Goal: Task Accomplishment & Management: Use online tool/utility

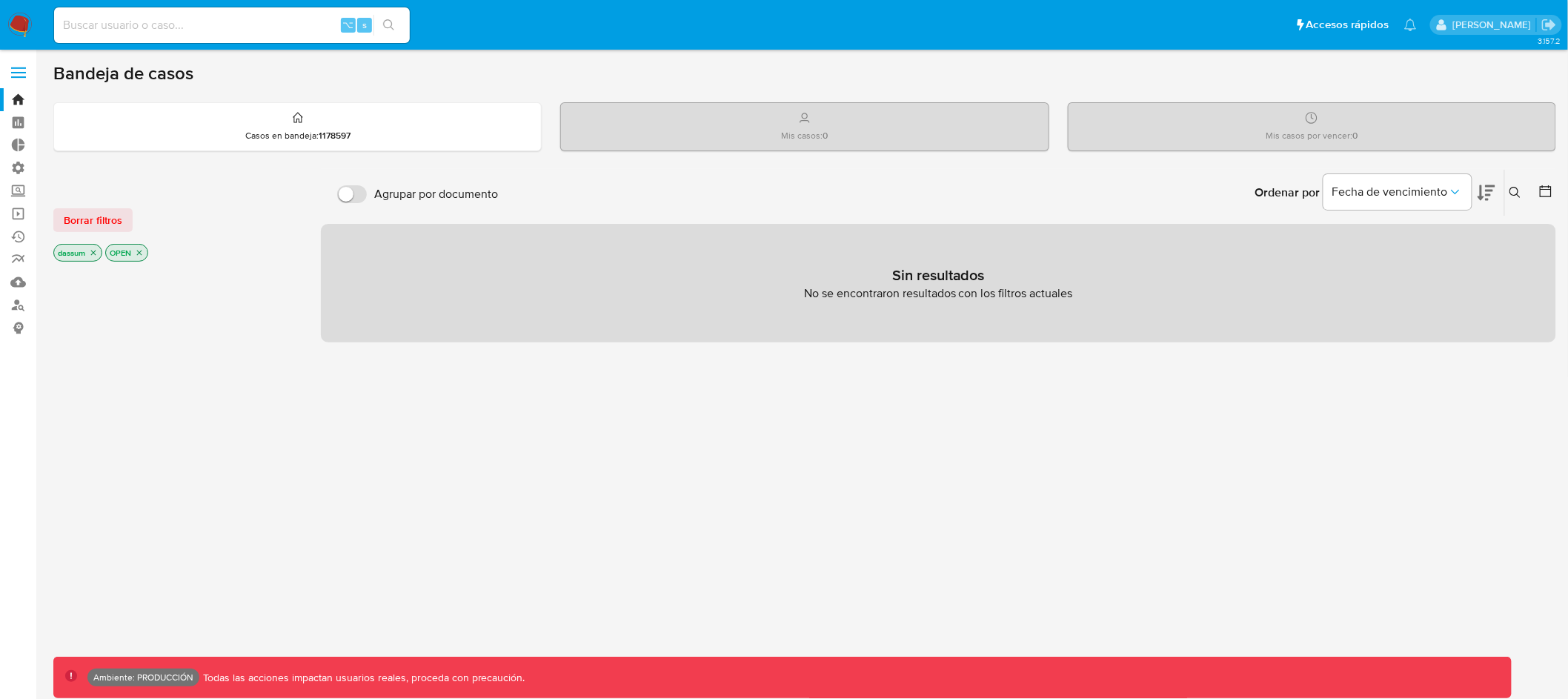
click at [96, 249] on icon "close-filter" at bounding box center [93, 252] width 9 height 9
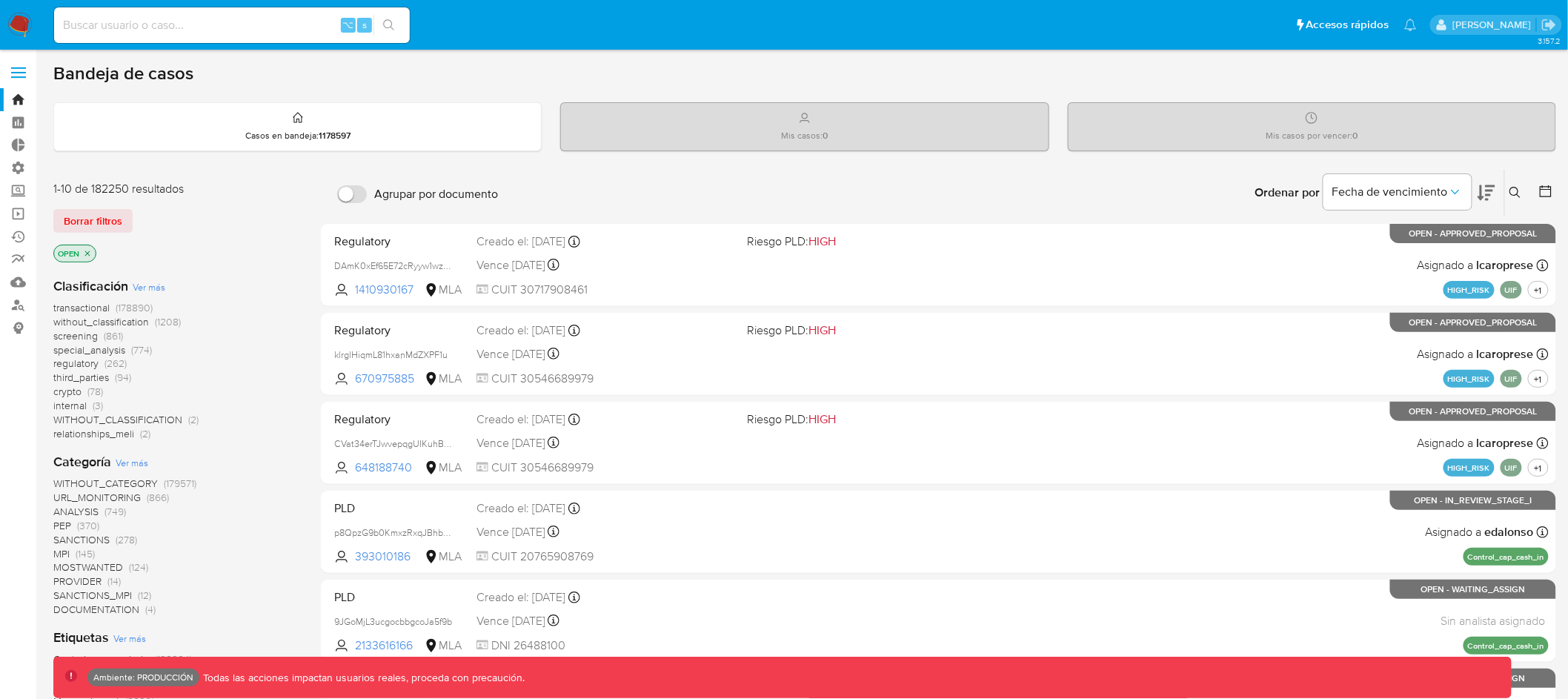
click at [89, 253] on icon "close-filter" at bounding box center [87, 253] width 9 height 9
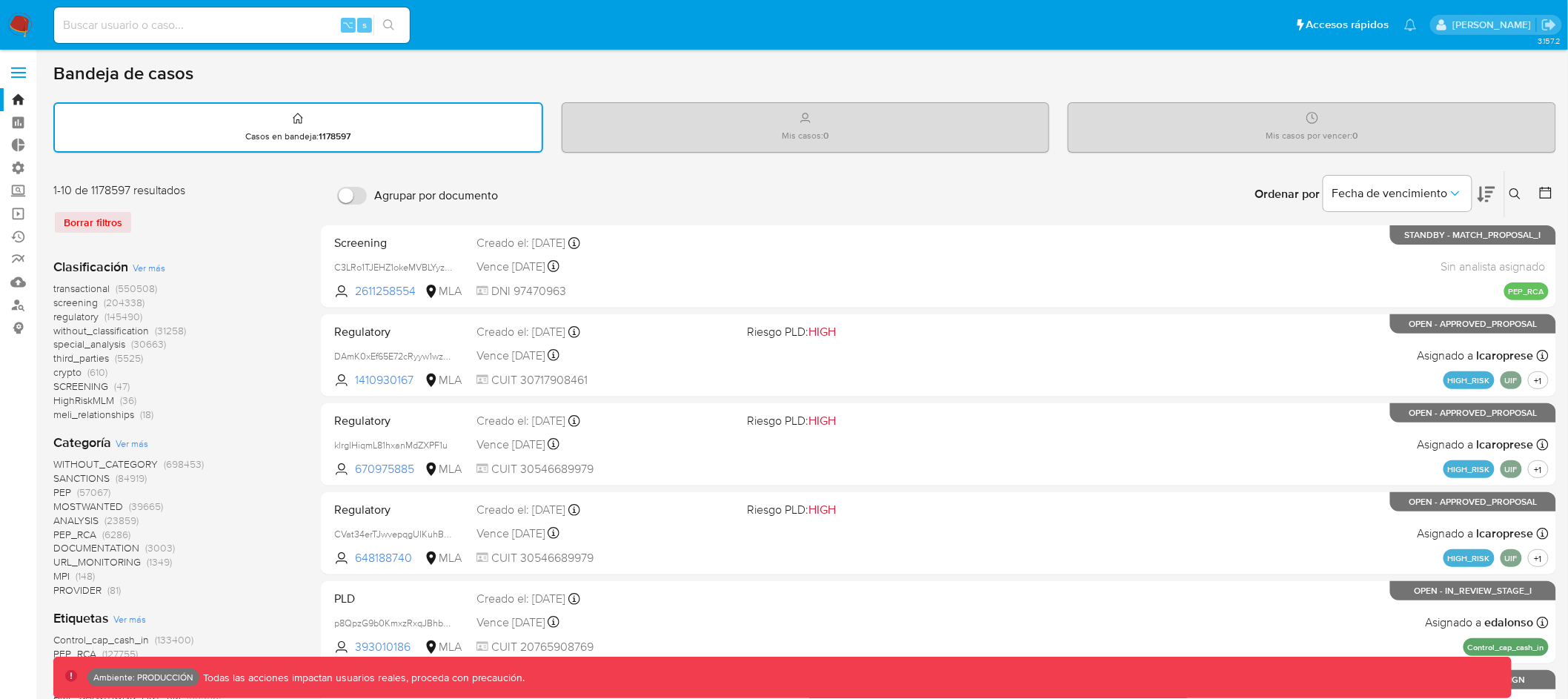
click at [85, 284] on span "transactional" at bounding box center [82, 288] width 57 height 15
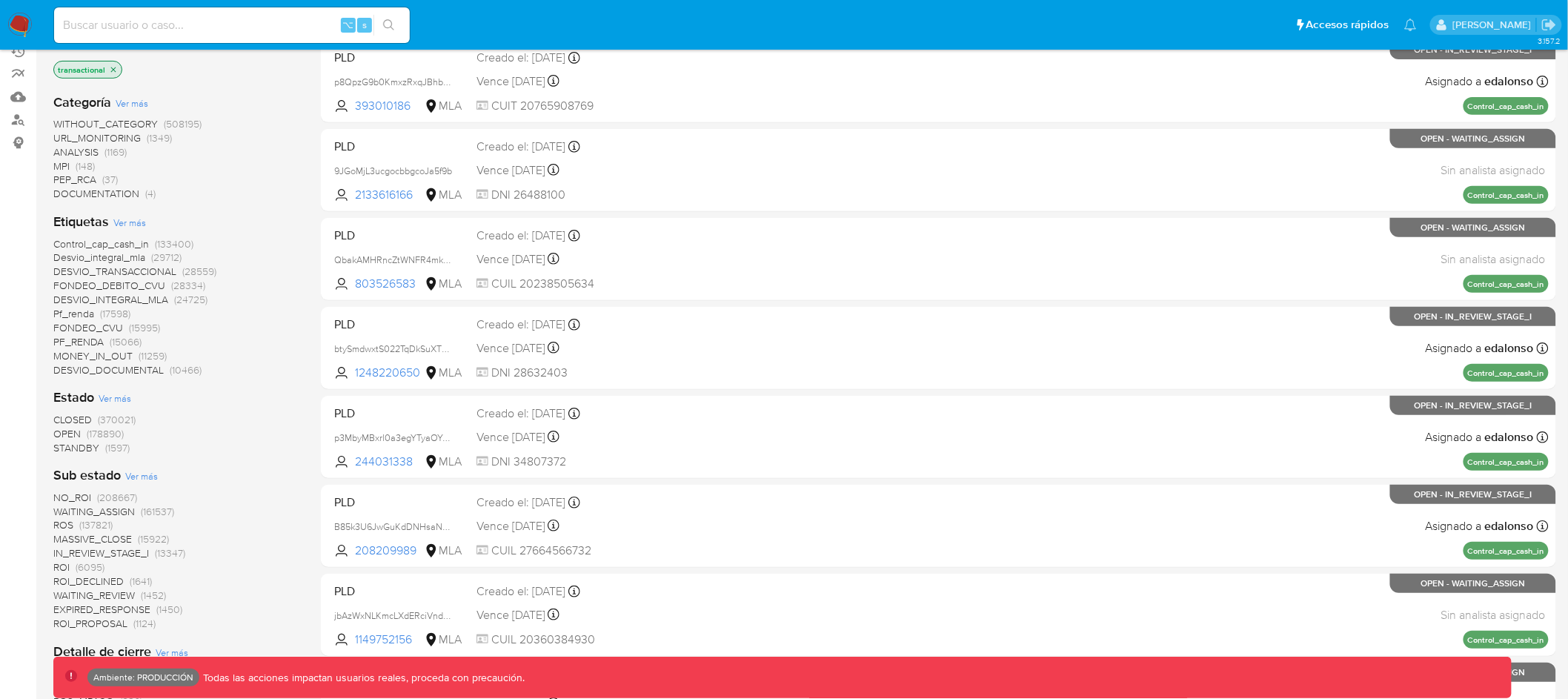
scroll to position [242, 0]
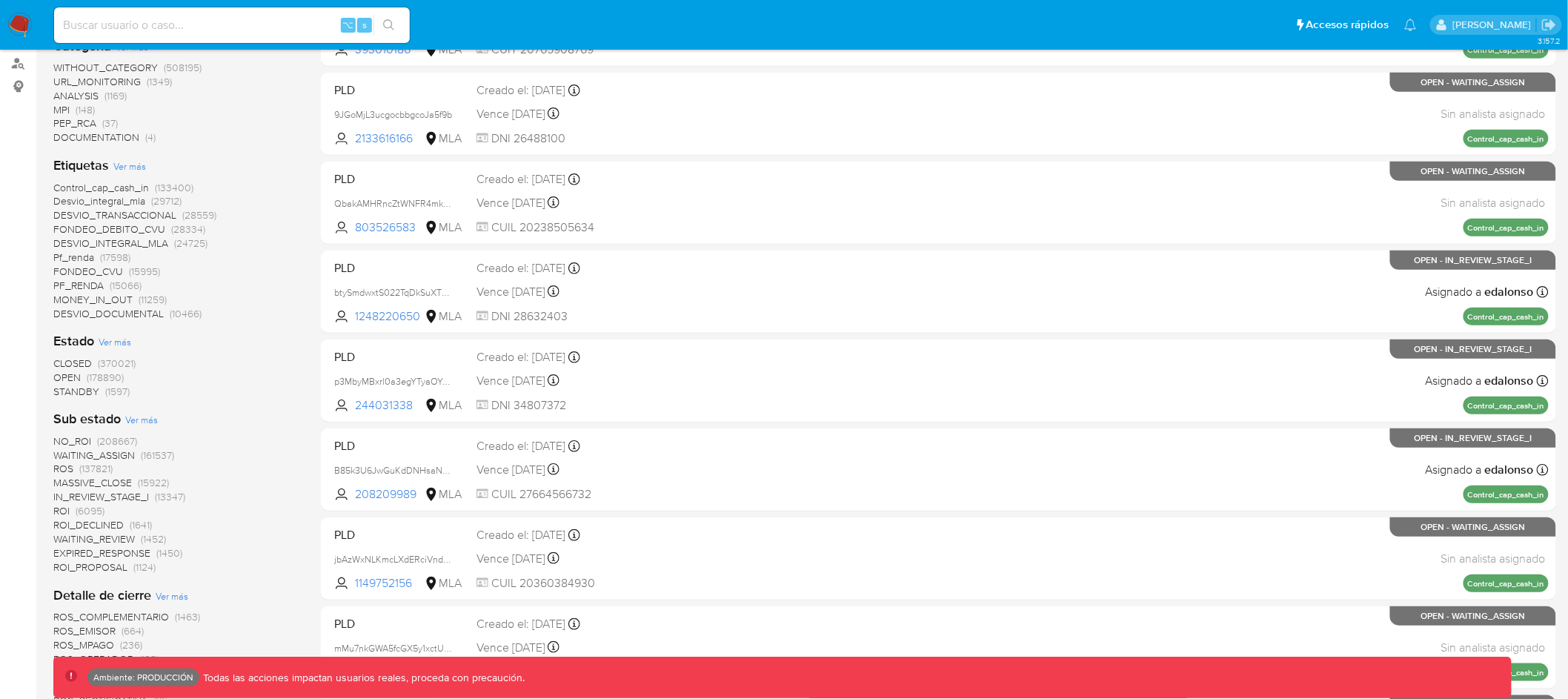
click at [134, 210] on span "DESVIO_TRANSACCIONAL" at bounding box center [115, 214] width 123 height 15
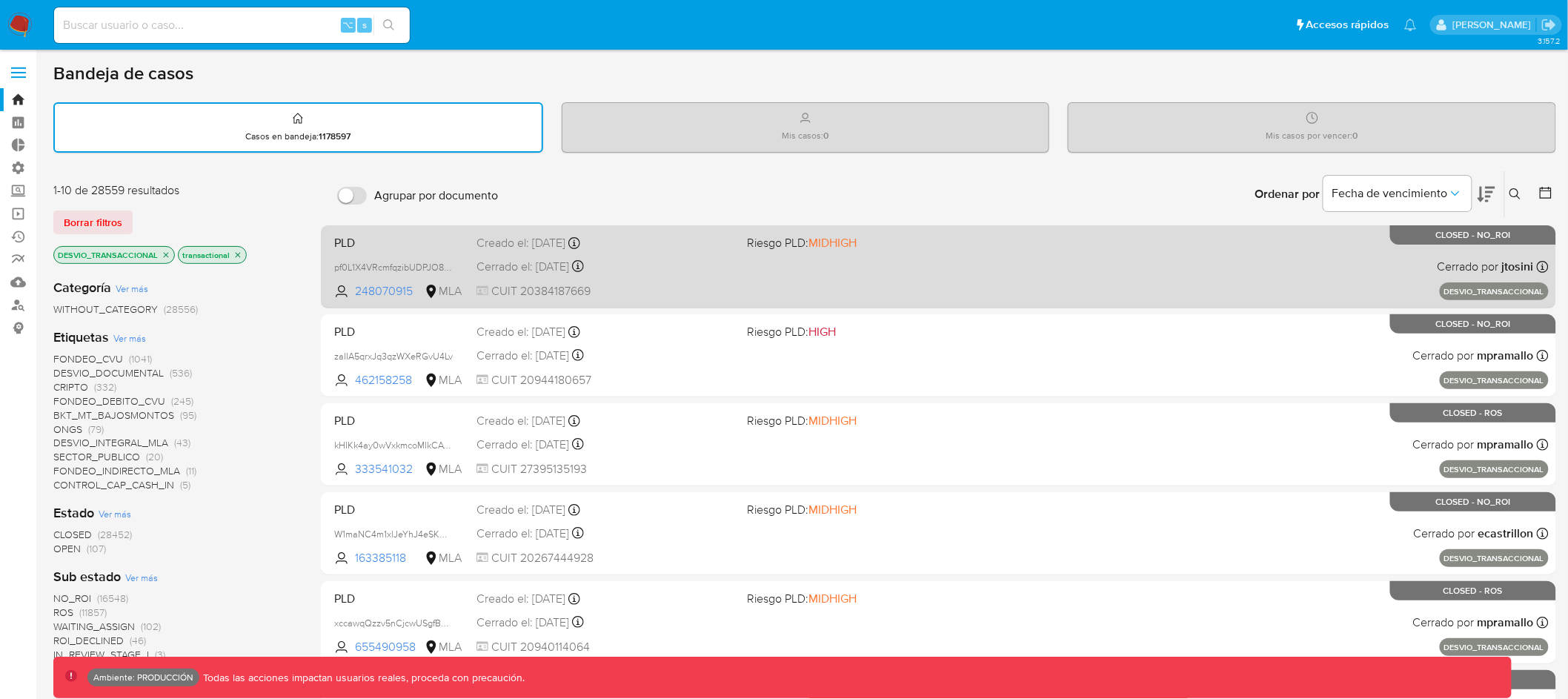
click at [661, 255] on div "PLD pf0L1X4VRcmfqzibUDPJO8Q0 248070915 MLA Riesgo PLD: MIDHIGH Creado el: [DATE…" at bounding box center [938, 266] width 1221 height 75
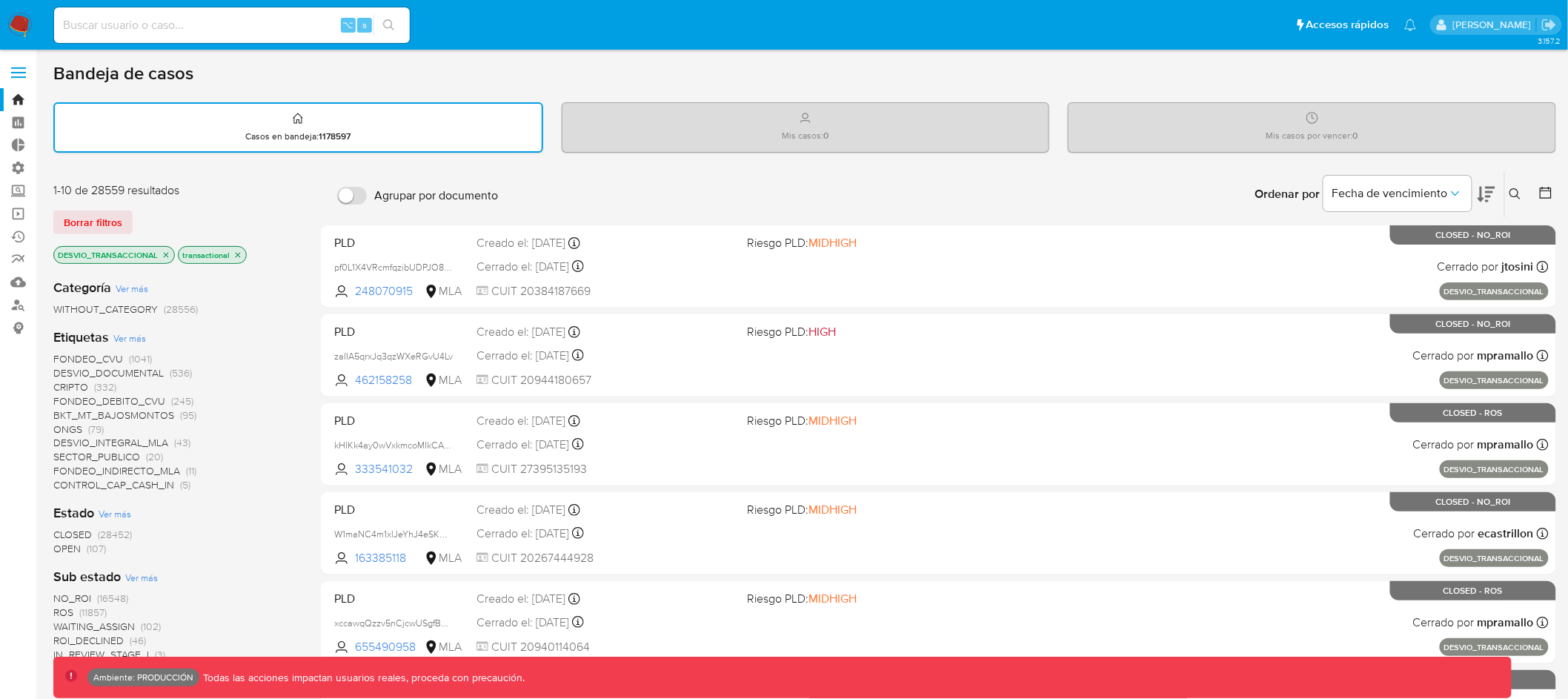
click at [24, 74] on label at bounding box center [18, 73] width 37 height 31
click at [0, 0] on input "checkbox" at bounding box center [0, 0] width 0 height 0
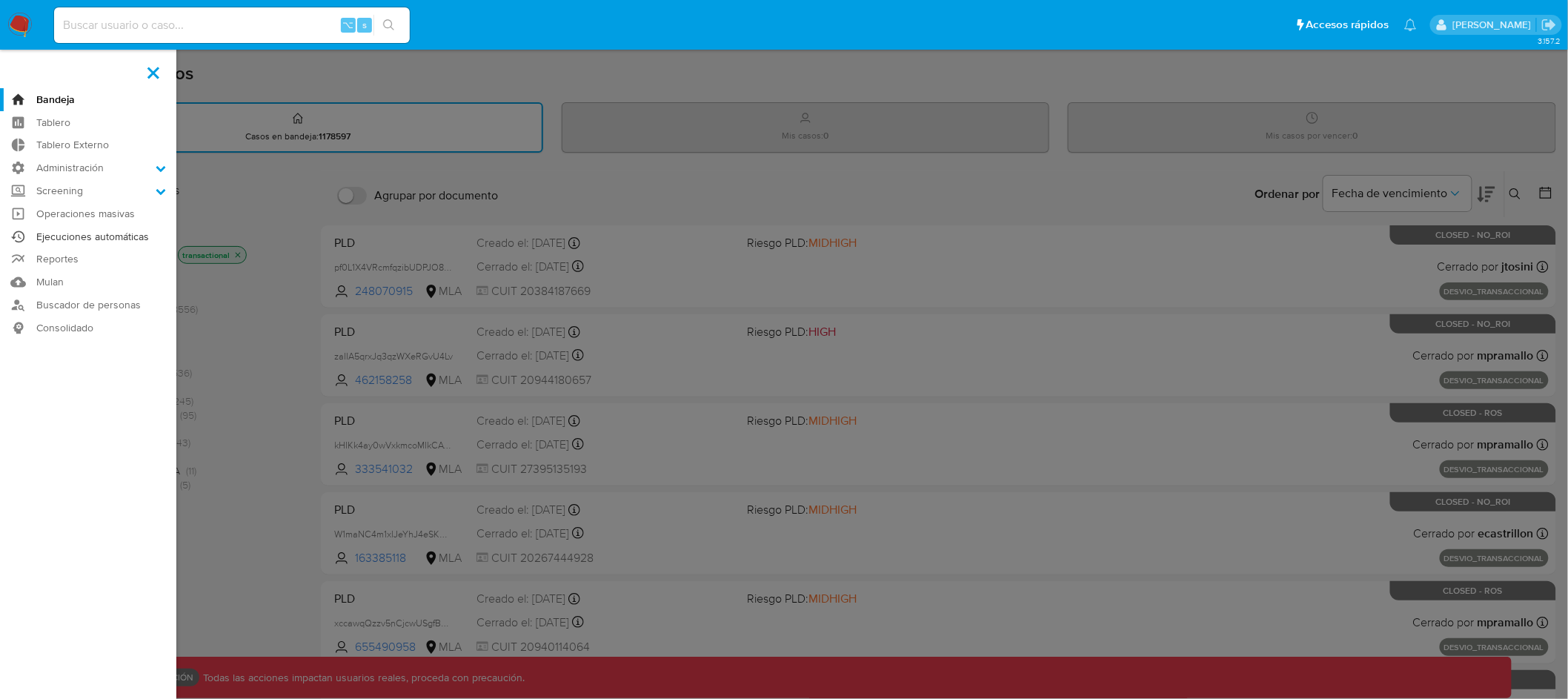
click at [92, 236] on link "Ejecuciones automáticas" at bounding box center [88, 236] width 177 height 23
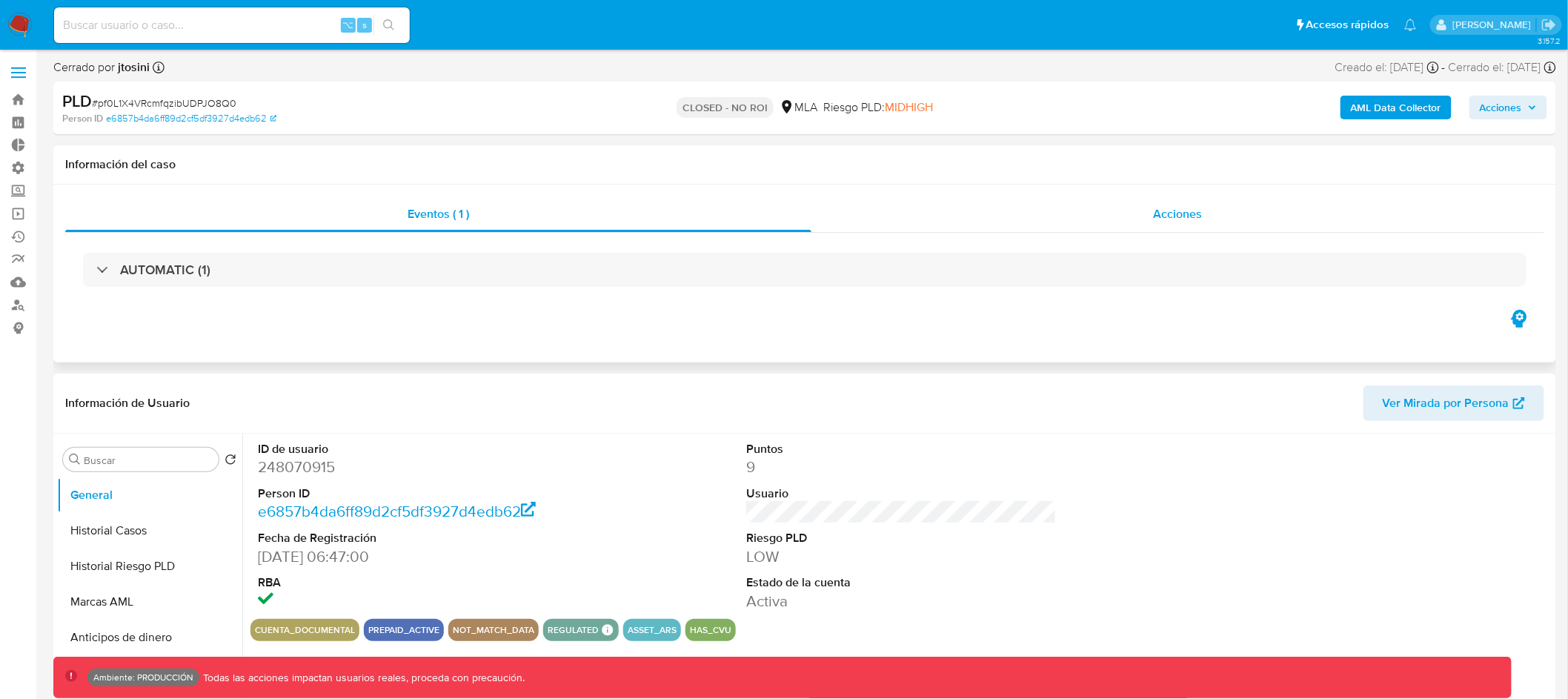
select select "10"
click at [1184, 215] on span "Acciones" at bounding box center [1178, 214] width 49 height 17
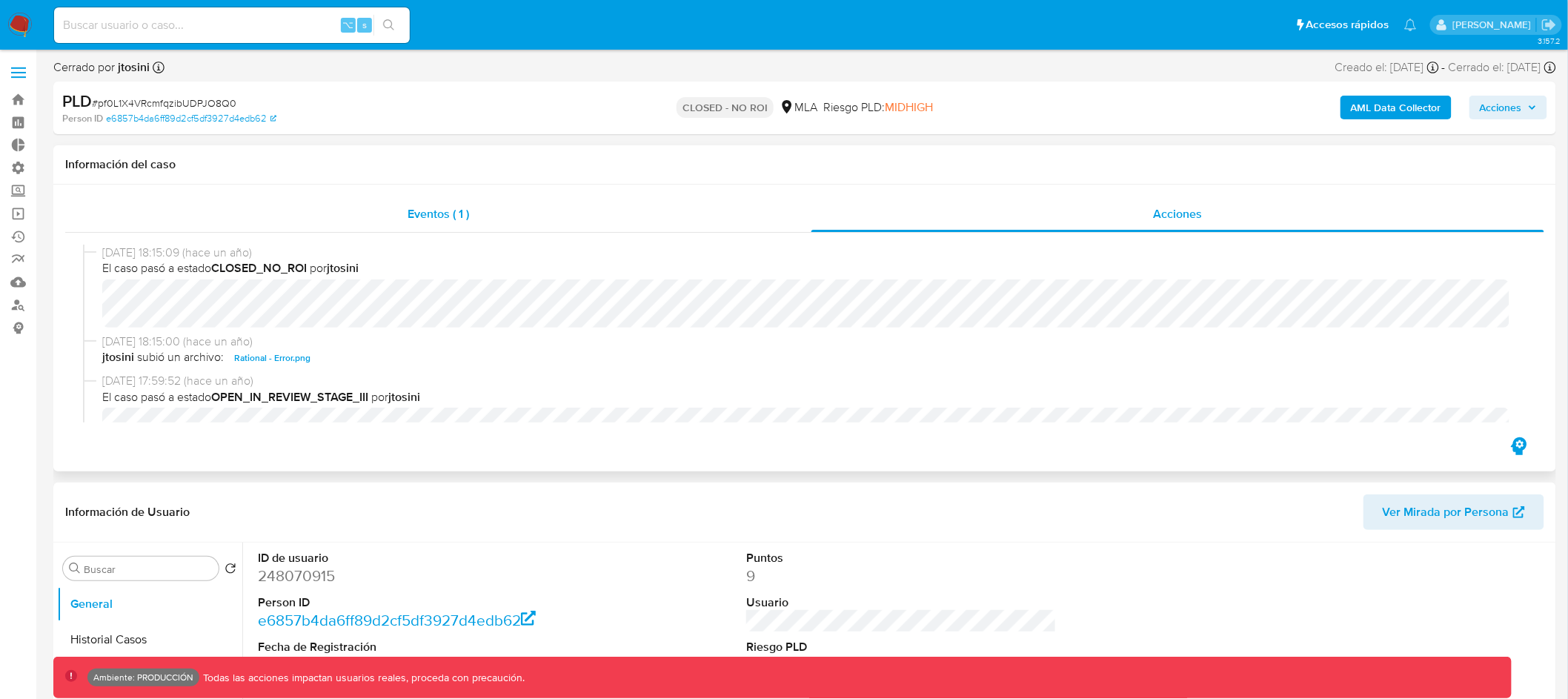
click at [470, 215] on div "Eventos ( 1 )" at bounding box center [438, 214] width 746 height 35
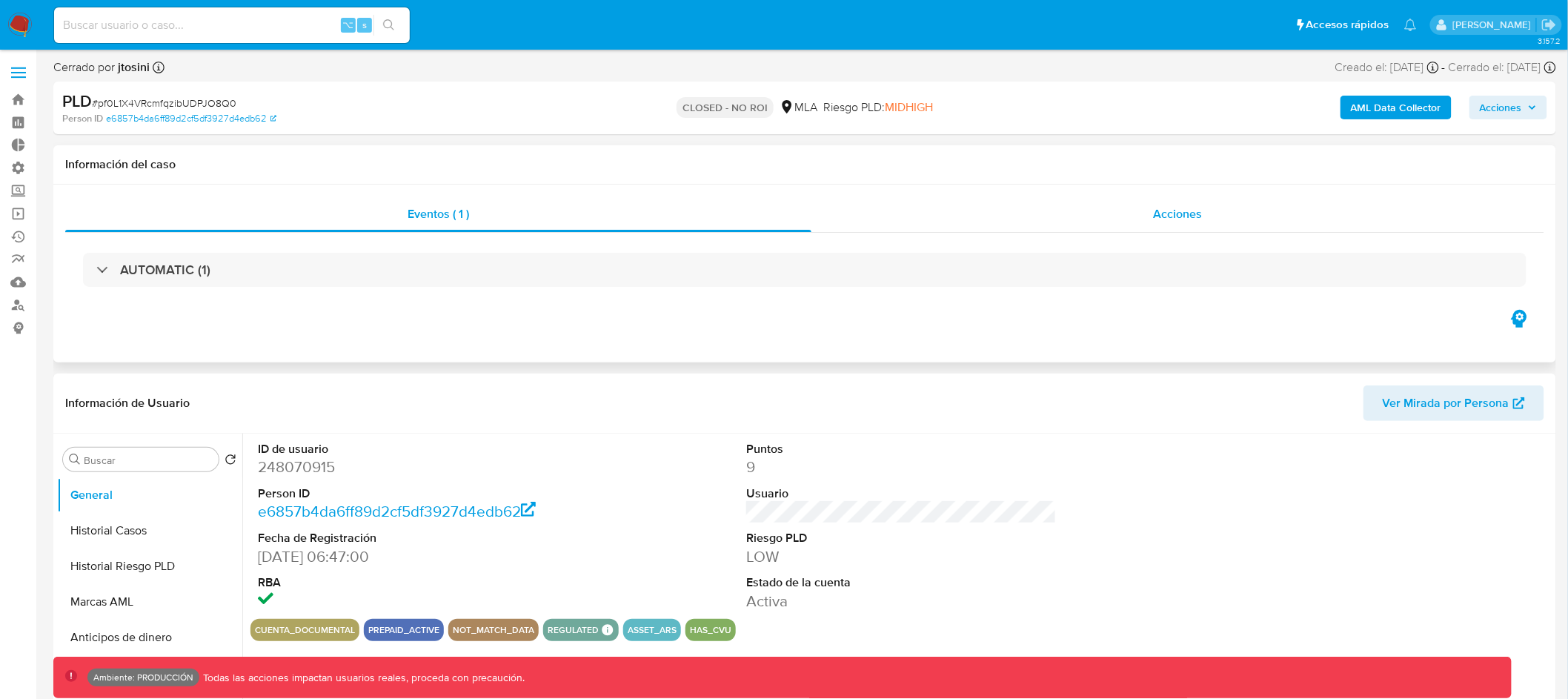
click at [1123, 215] on div "Acciones" at bounding box center [1179, 214] width 733 height 35
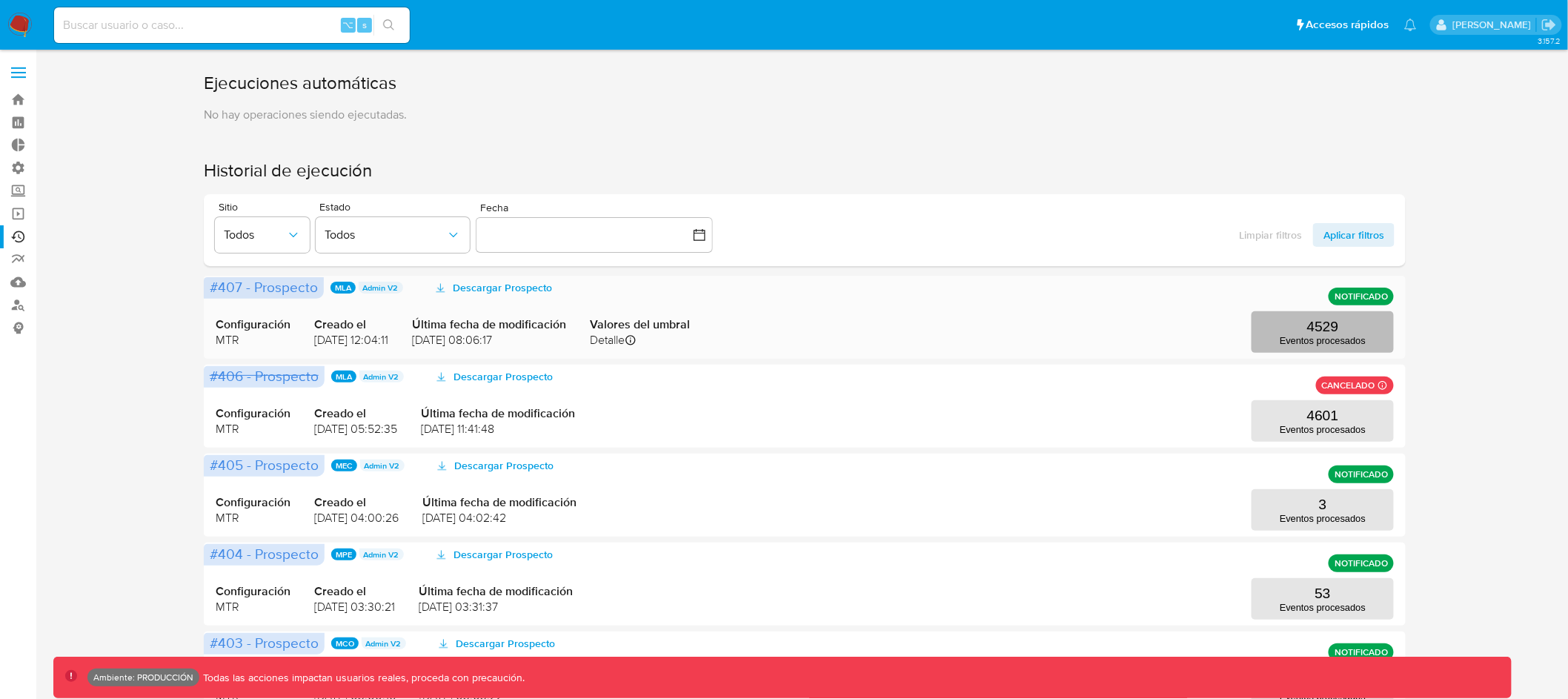
click at [1307, 337] on p "Eventos procesados" at bounding box center [1322, 341] width 86 height 11
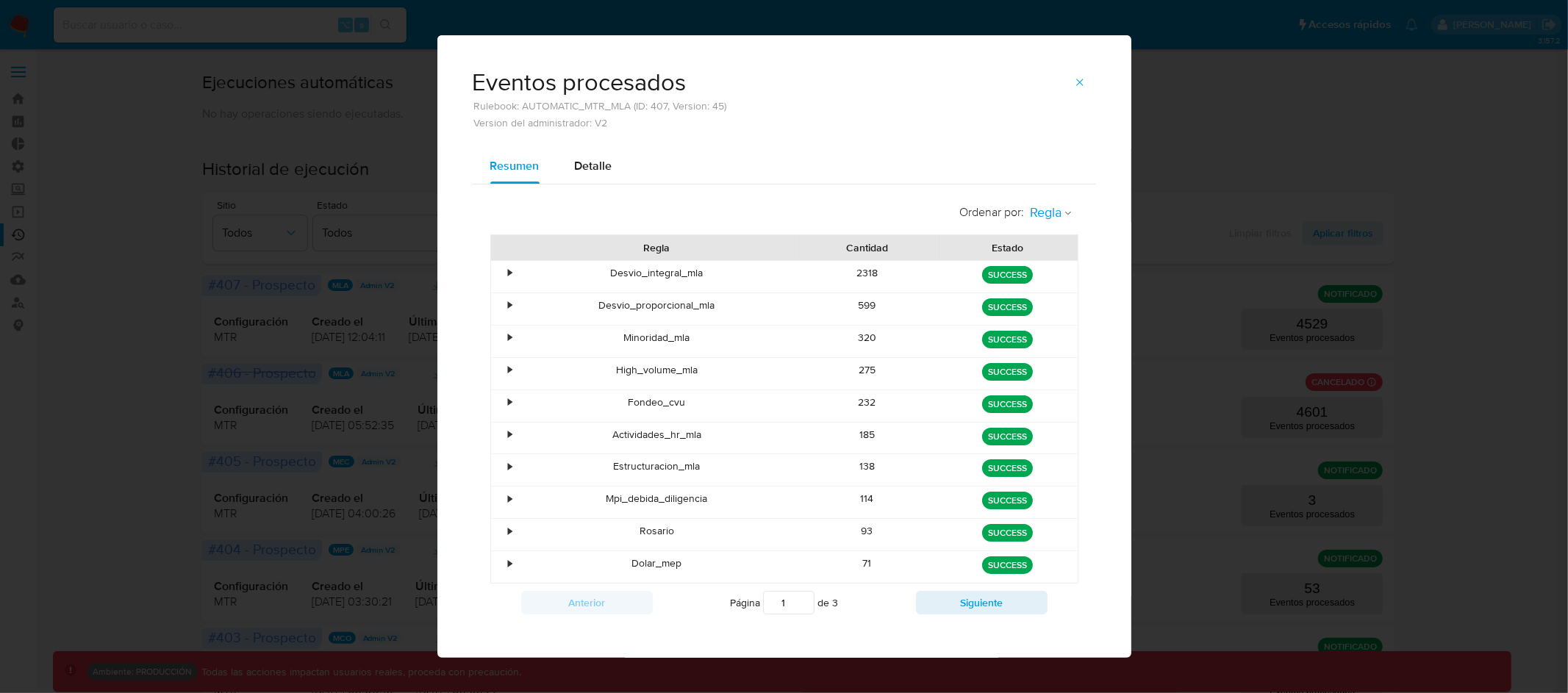
click at [1050, 211] on span "Regla" at bounding box center [1046, 213] width 32 height 17
click at [1052, 245] on span "Estado" at bounding box center [1047, 244] width 34 height 15
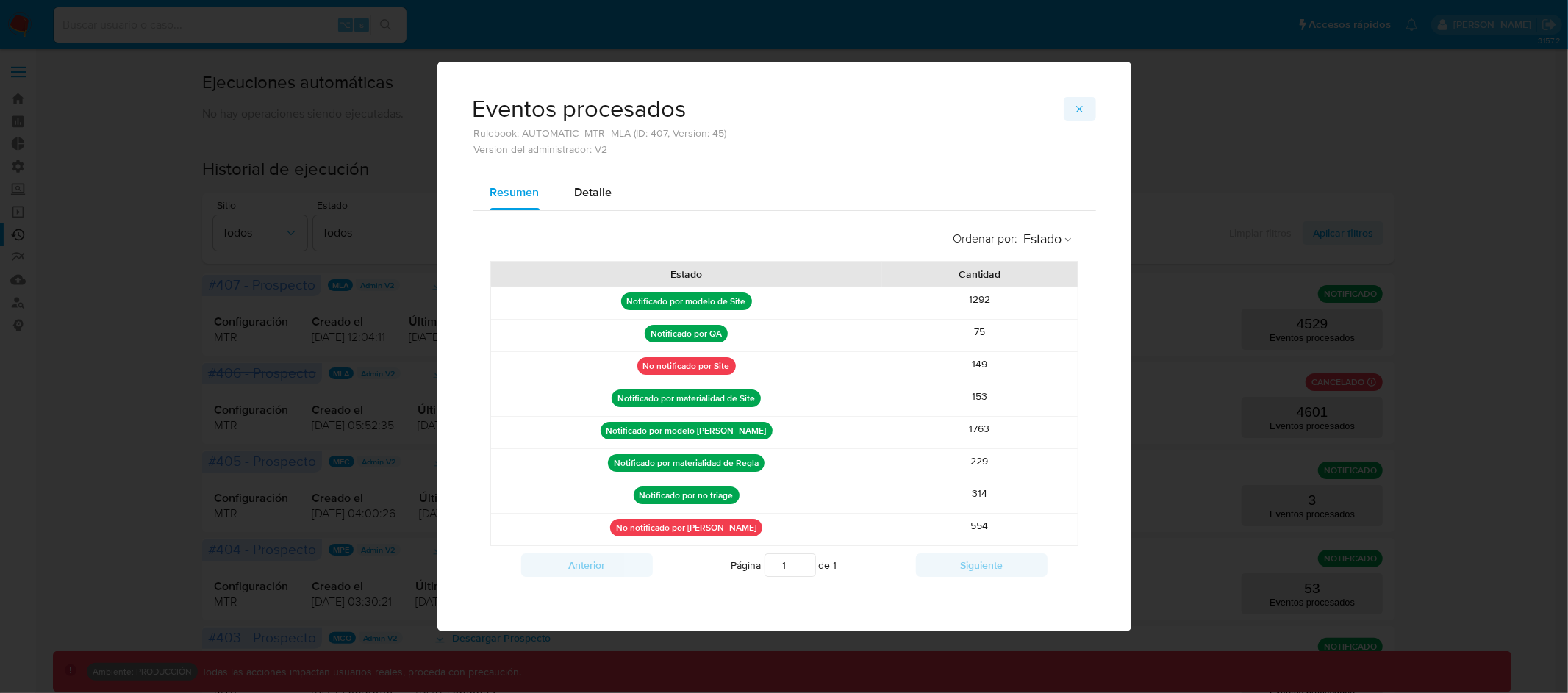
click at [1082, 104] on icon "button" at bounding box center [1080, 109] width 12 height 12
